Goal: Find contact information: Find contact information

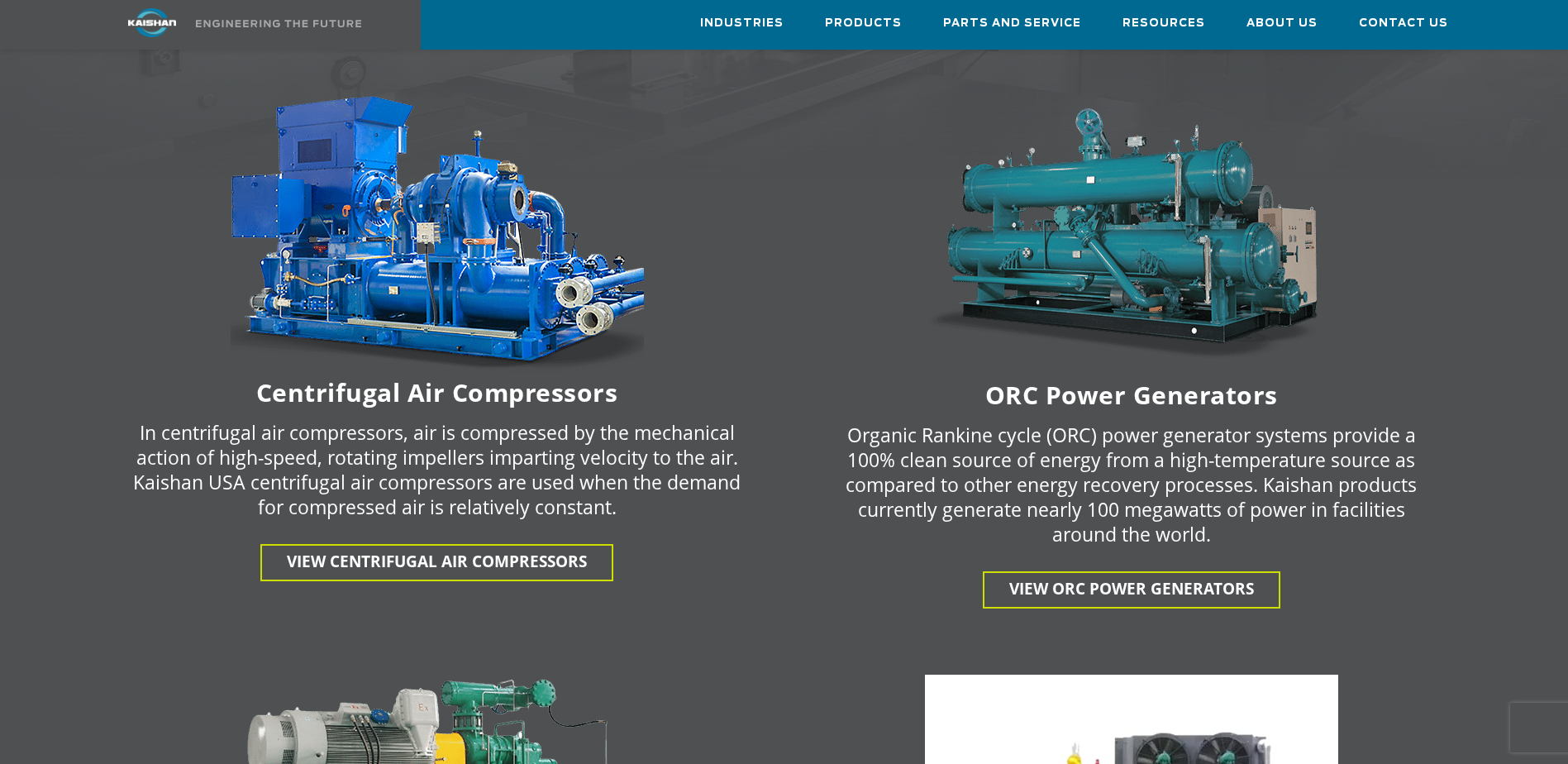
scroll to position [2570, 0]
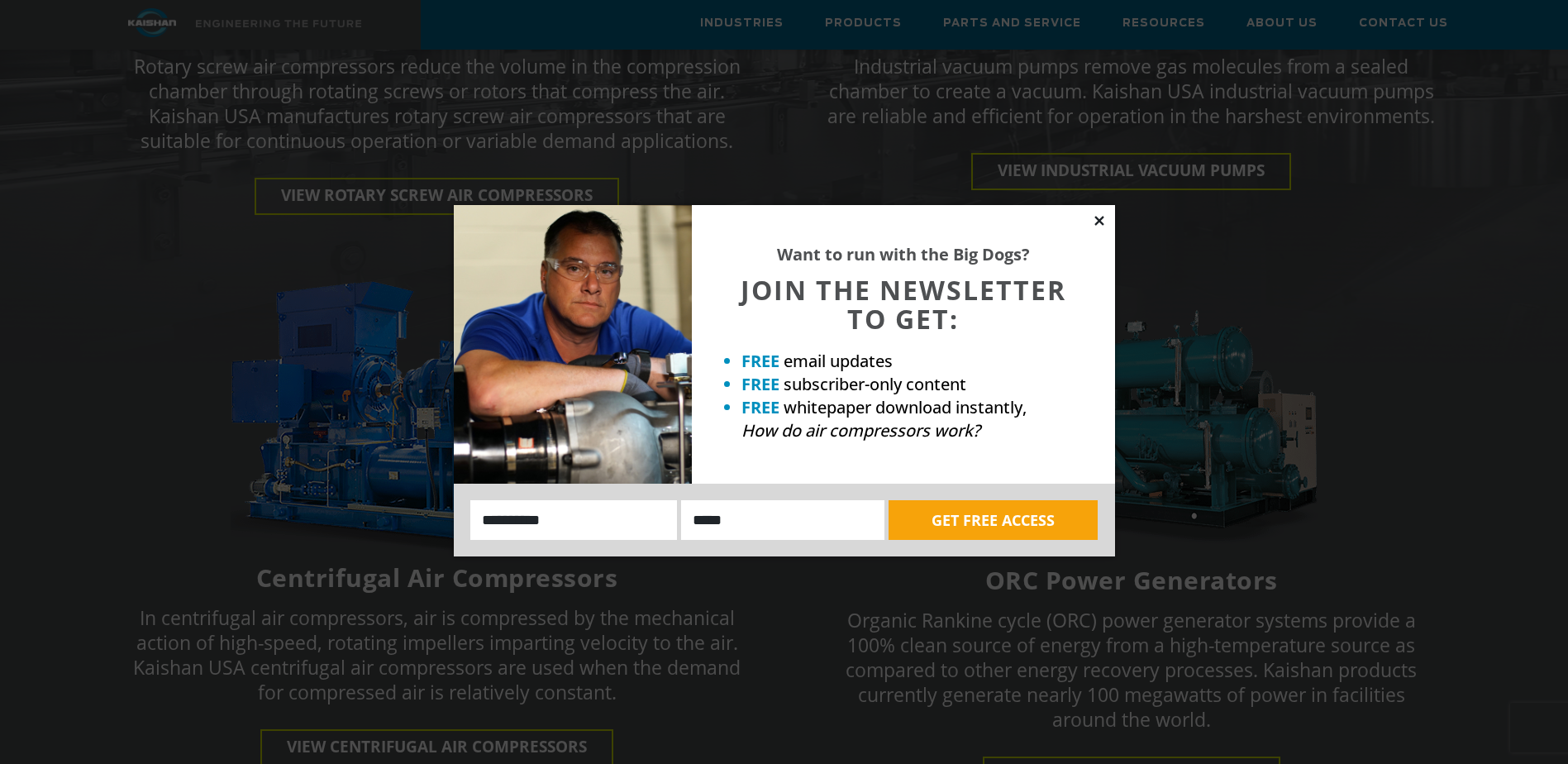
click at [1093, 222] on icon at bounding box center [1100, 221] width 14 height 14
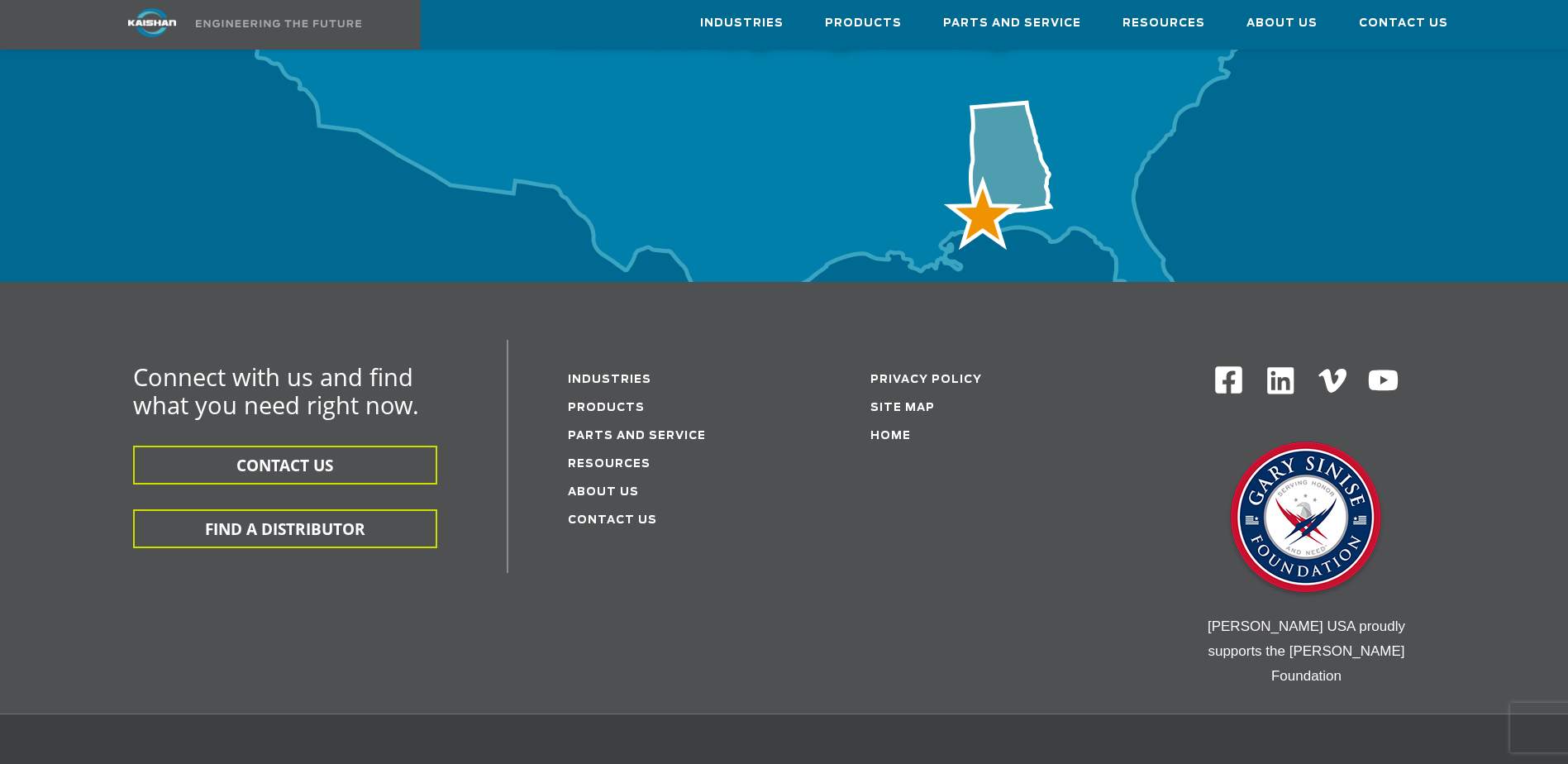
scroll to position [5466, 0]
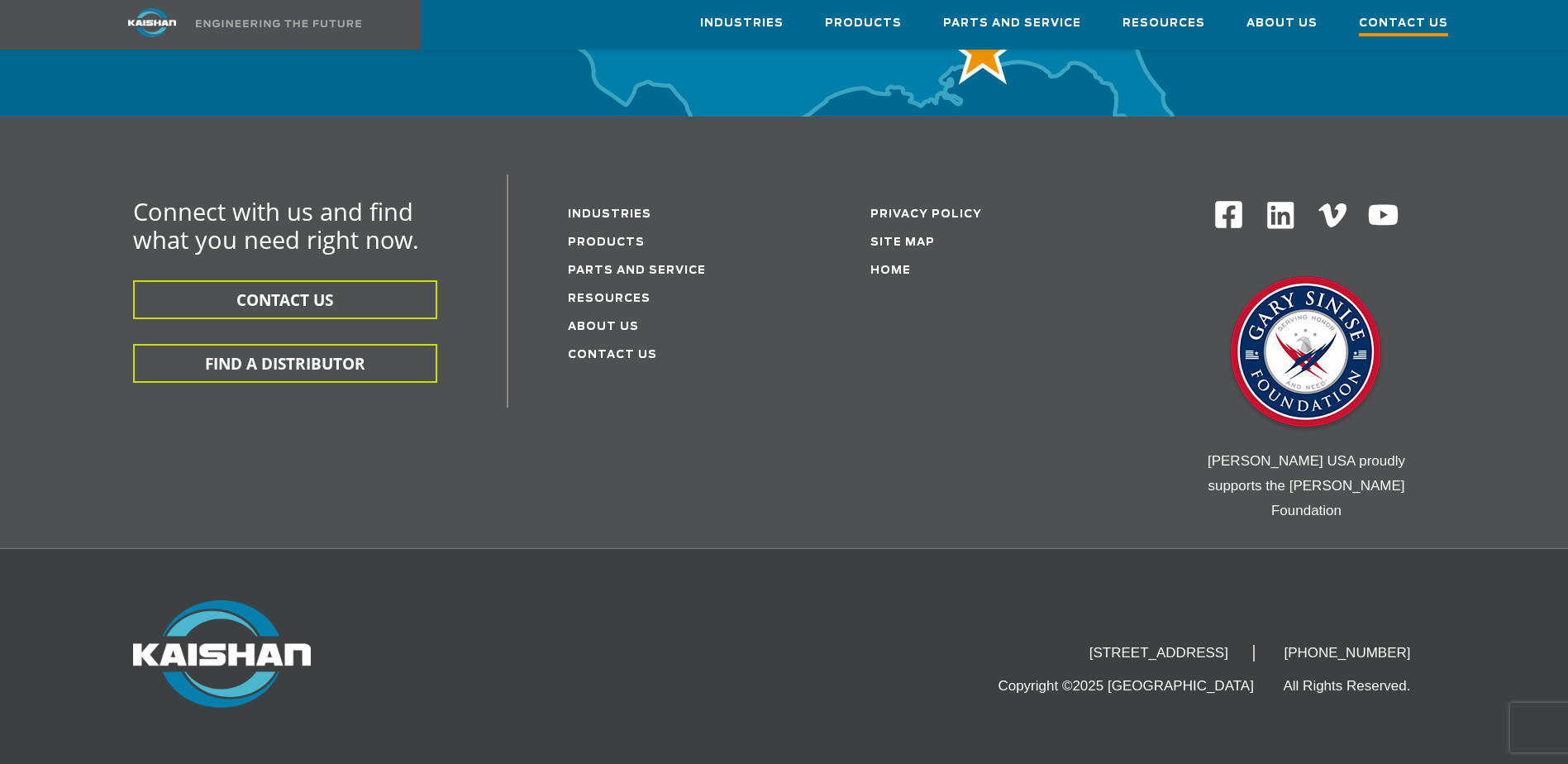
click at [1394, 20] on span "Contact Us" at bounding box center [1404, 25] width 89 height 23
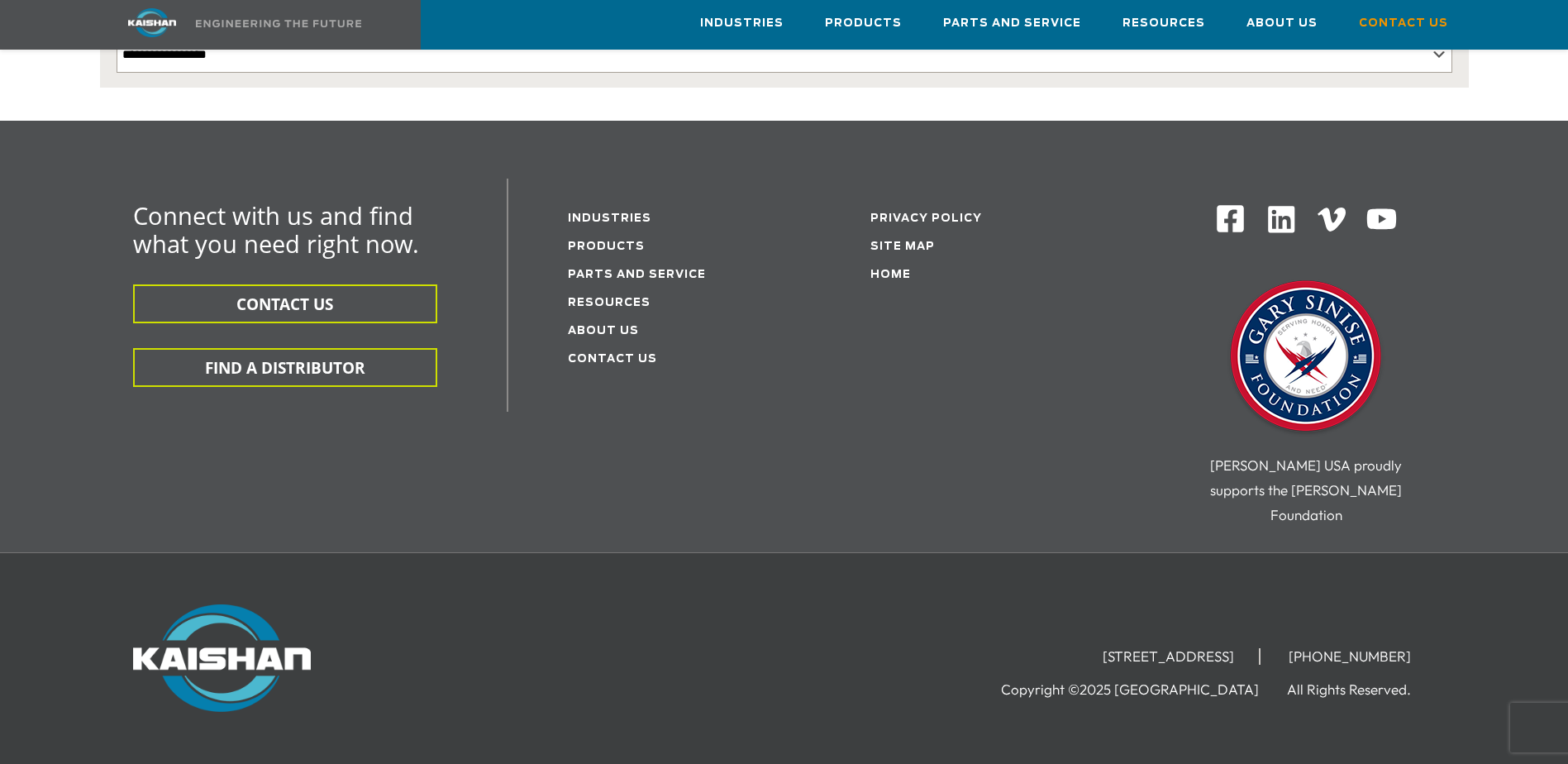
scroll to position [374, 0]
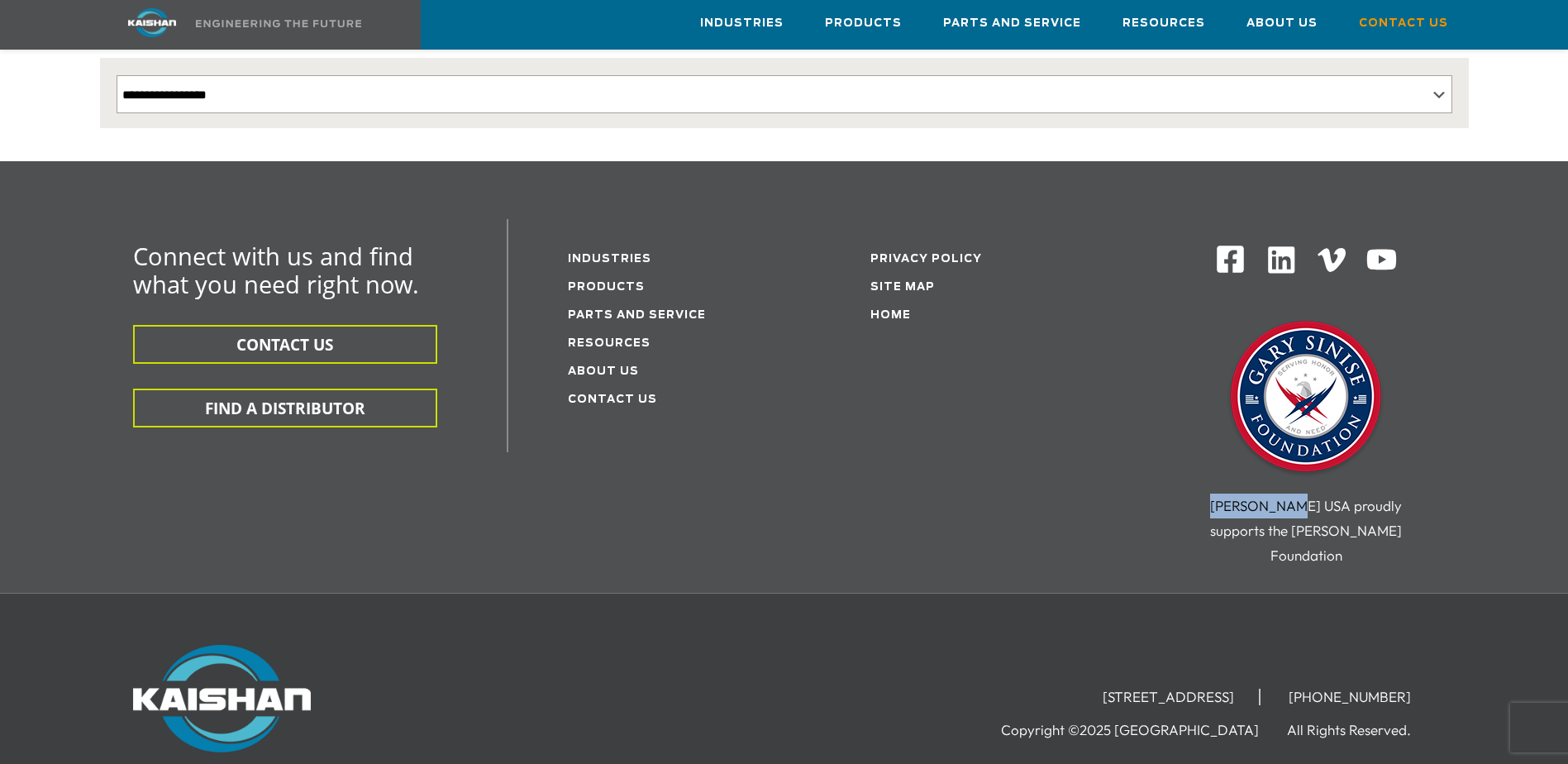
drag, startPoint x: 1282, startPoint y: 477, endPoint x: 1204, endPoint y: 481, distance: 78.1
click at [1210, 497] on span "[PERSON_NAME] USA proudly supports the [PERSON_NAME] Foundation" at bounding box center [1306, 531] width 192 height 67
copy span "Kaishan [GEOGRAPHIC_DATA]"
